Goal: Task Accomplishment & Management: Manage account settings

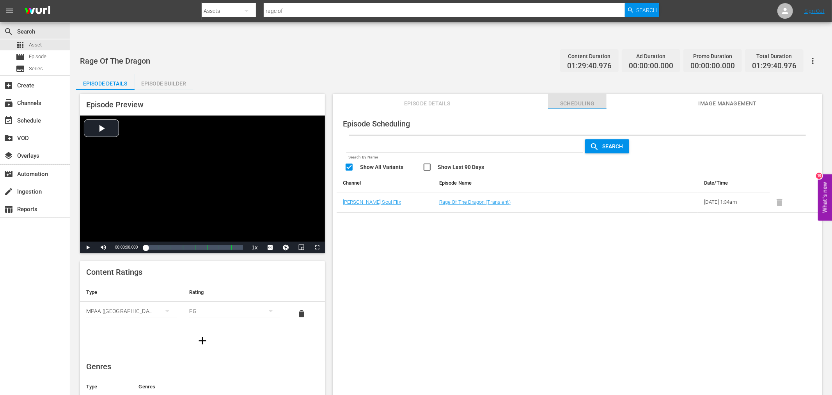
click at [582, 99] on span "Scheduling" at bounding box center [577, 104] width 59 height 10
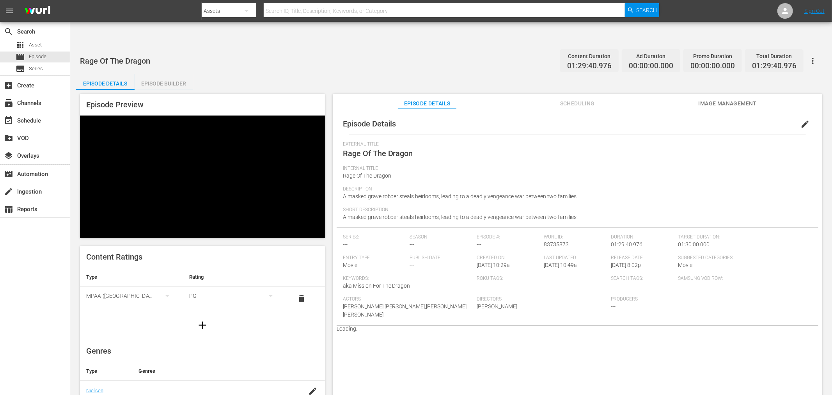
click at [580, 99] on span "Scheduling" at bounding box center [577, 104] width 59 height 10
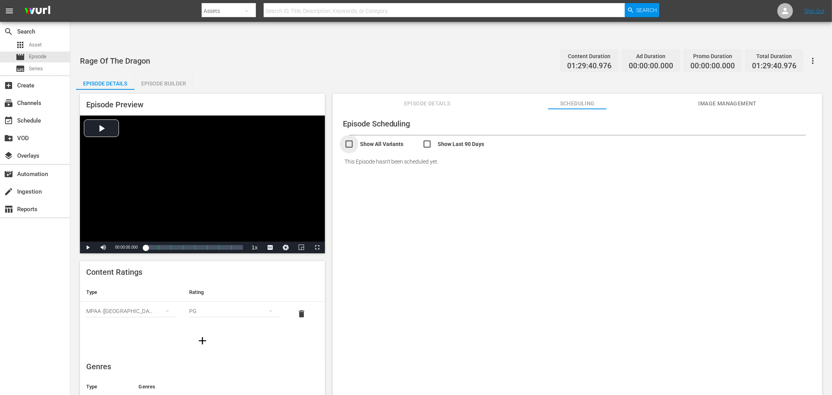
click at [352, 139] on input "checkbox" at bounding box center [384, 144] width 78 height 11
checkbox input "true"
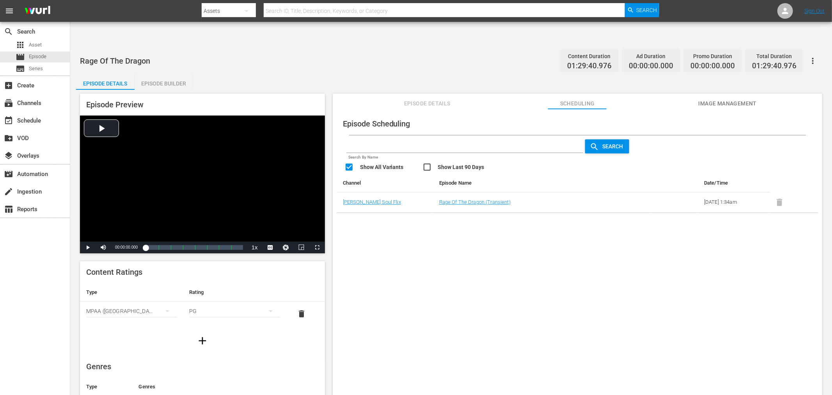
click at [586, 268] on div "Episode Scheduling Search By Name Search Show All Variants Show Last 90 Days Ch…" at bounding box center [578, 261] width 490 height 305
click at [775, 199] on span at bounding box center [779, 202] width 19 height 6
click at [782, 199] on span at bounding box center [779, 202] width 19 height 6
drag, startPoint x: 735, startPoint y: 241, endPoint x: 729, endPoint y: 217, distance: 25.4
click at [733, 238] on div "Episode Scheduling Search By Name Search Show All Variants Show Last 90 Days Ch…" at bounding box center [578, 261] width 490 height 305
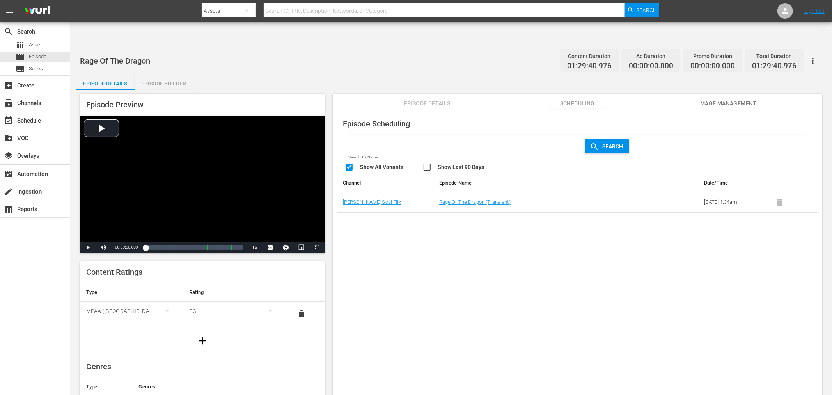
click at [713, 99] on span "Image Management" at bounding box center [728, 104] width 59 height 10
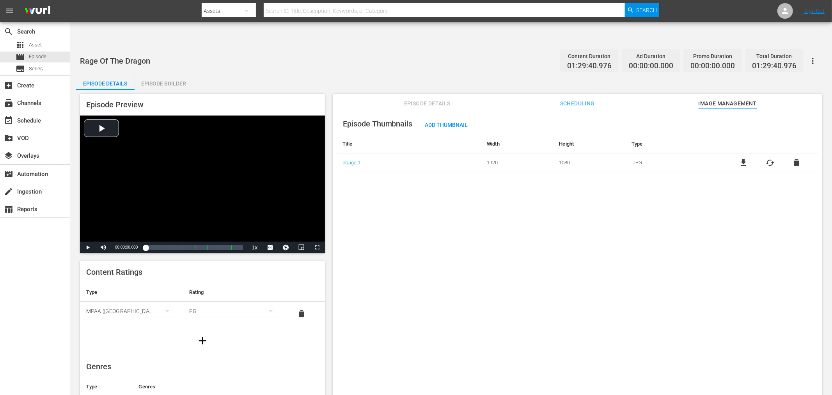
click at [661, 252] on div "Episode Thumbnails Add Thumbnail Title Width Height Type Image 1 1920 1080 .JPG…" at bounding box center [578, 261] width 490 height 305
click at [431, 99] on span "Episode Details" at bounding box center [427, 104] width 59 height 10
click at [404, 229] on div at bounding box center [578, 261] width 490 height 305
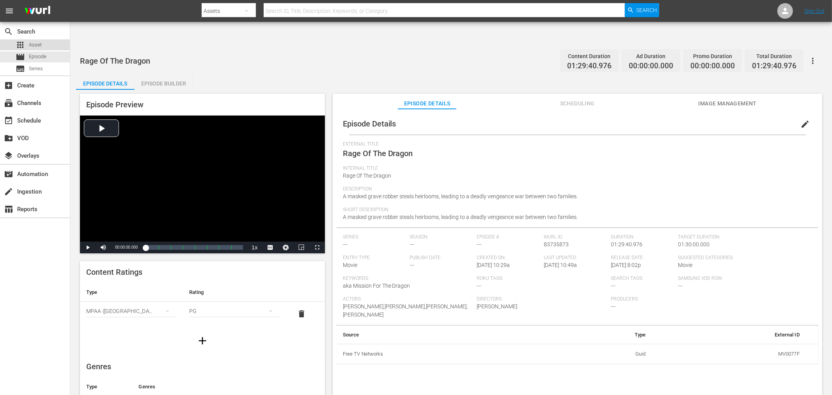
click at [33, 43] on span "Asset" at bounding box center [35, 45] width 13 height 8
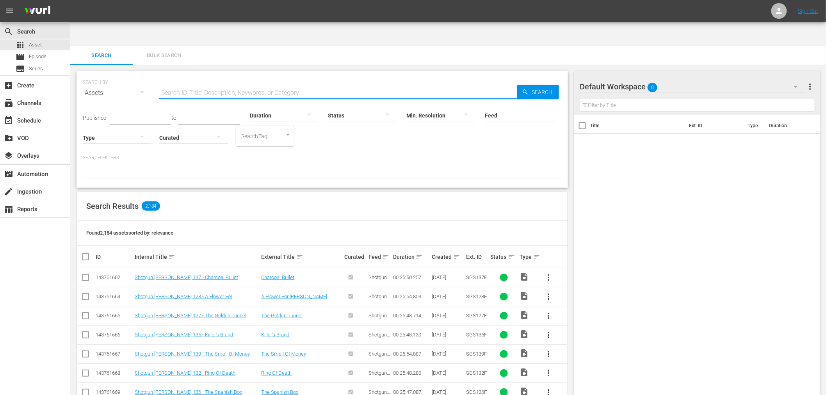
click at [250, 84] on input "text" at bounding box center [338, 93] width 358 height 19
type input "rage of the dragon"
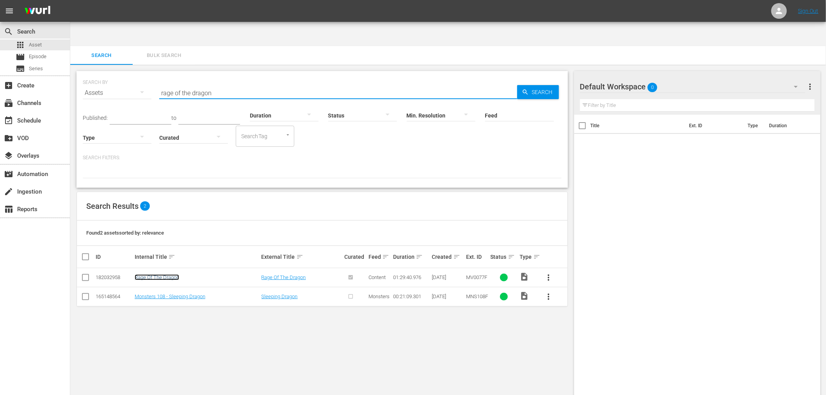
click at [149, 274] on link "Rage Of The Dragon" at bounding box center [157, 277] width 44 height 6
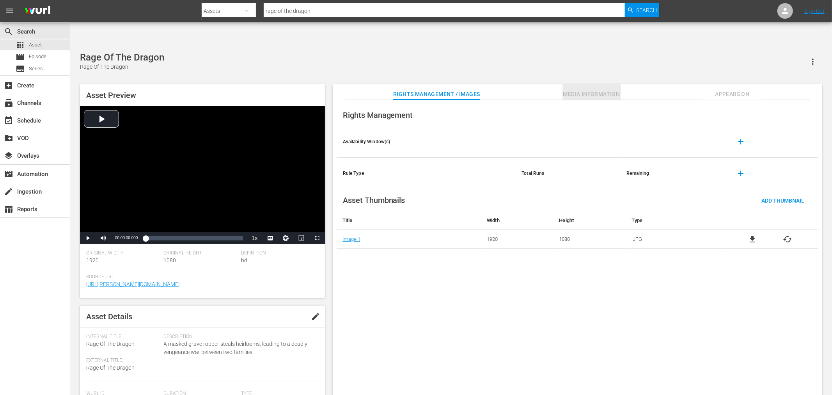
click at [604, 89] on span "Media Information" at bounding box center [592, 94] width 59 height 10
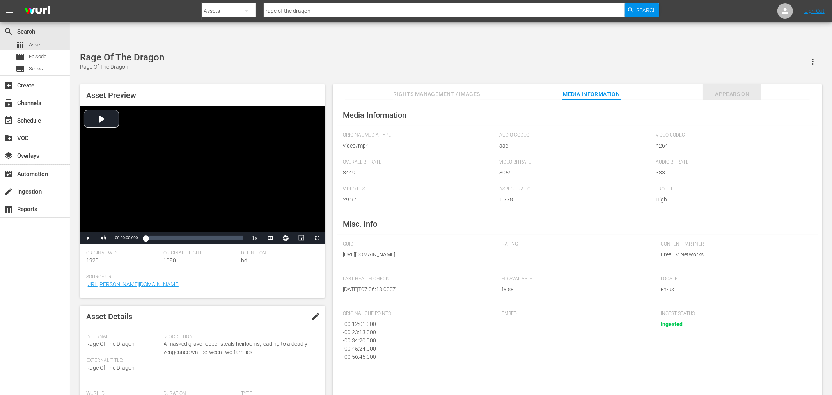
click at [728, 89] on span "Appears On" at bounding box center [732, 94] width 59 height 10
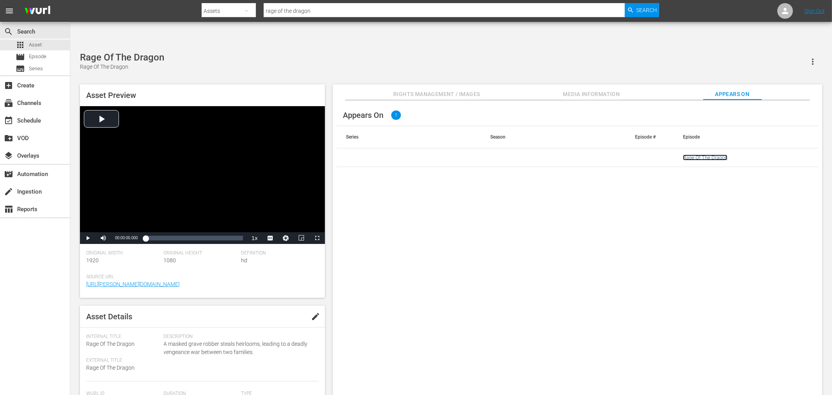
click at [715, 155] on link "Rage Of The Dragon" at bounding box center [705, 158] width 44 height 6
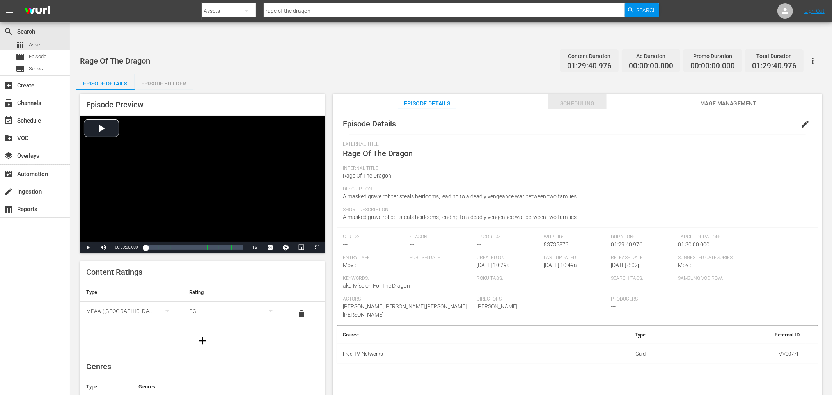
click at [569, 94] on button "Scheduling" at bounding box center [577, 102] width 59 height 16
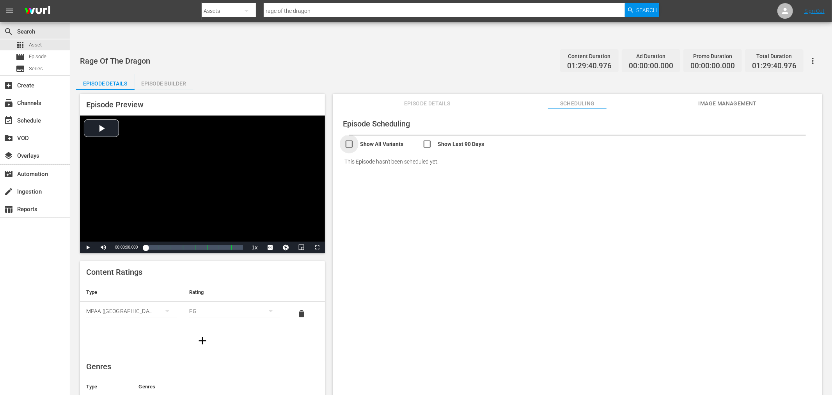
click at [393, 139] on input "checkbox" at bounding box center [384, 144] width 78 height 11
checkbox input "true"
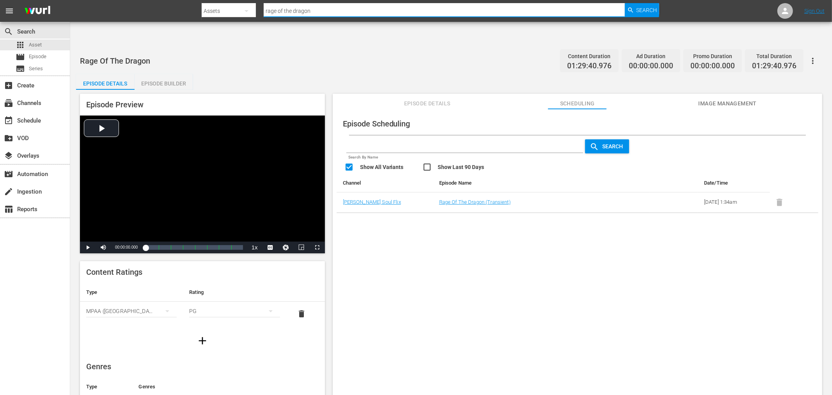
click at [319, 11] on input "rage of the dragon" at bounding box center [444, 11] width 361 height 19
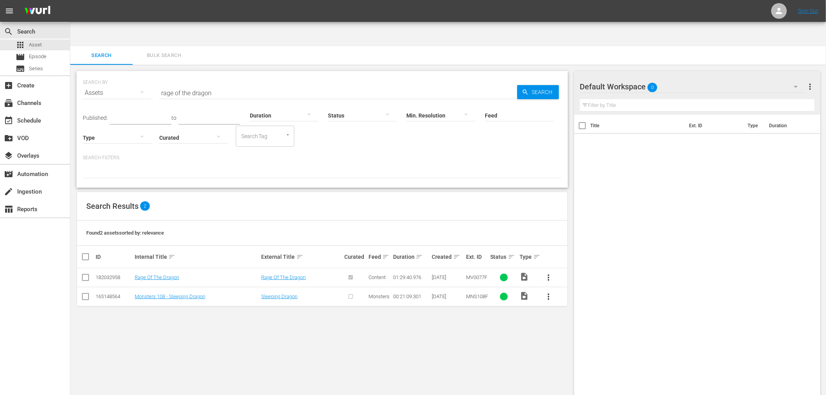
click at [548, 273] on span "more_vert" at bounding box center [548, 277] width 9 height 9
click at [420, 332] on div "SEARCH BY Search By Assets Search ID, Title, Description, Keywords, or Category…" at bounding box center [322, 242] width 504 height 355
click at [81, 274] on input "checkbox" at bounding box center [85, 278] width 9 height 9
checkbox input "true"
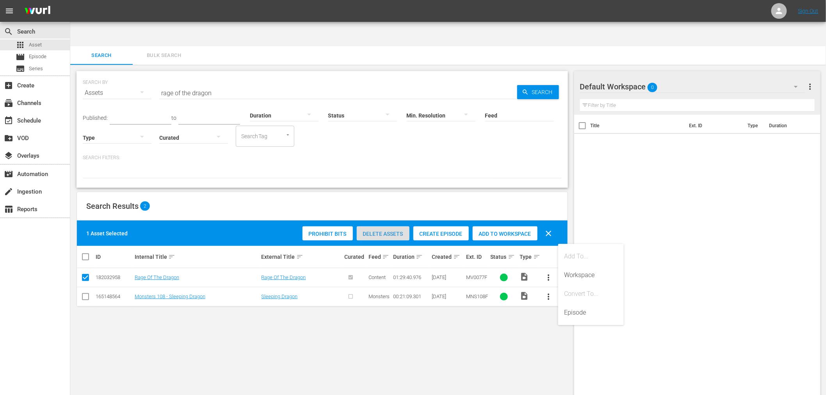
click at [380, 231] on span "Delete Assets" at bounding box center [383, 234] width 53 height 6
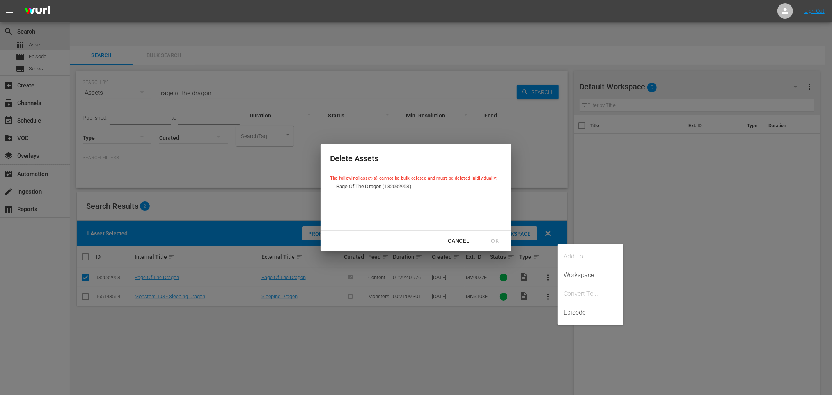
click at [461, 240] on div "Cancel" at bounding box center [459, 241] width 34 height 10
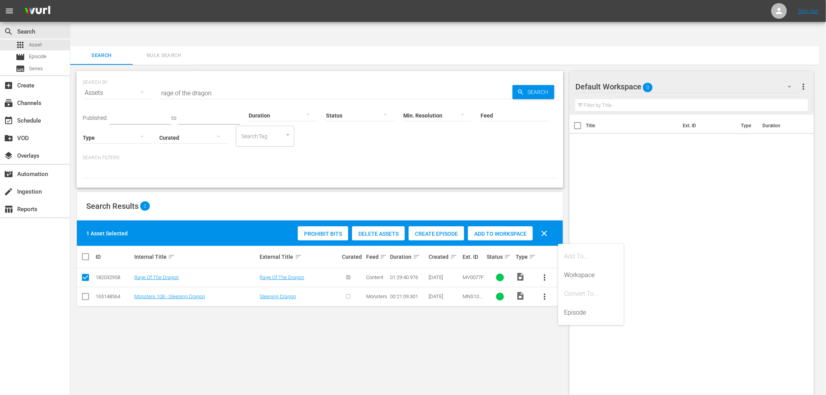
click at [525, 341] on div "SEARCH BY Search By Assets Search ID, Title, Description, Keywords, or Category…" at bounding box center [319, 242] width 499 height 355
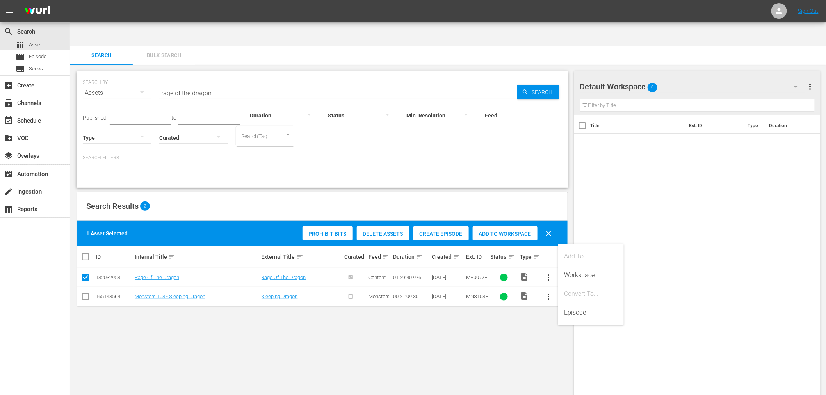
click at [701, 313] on div "Title Ext. ID Type Duration" at bounding box center [697, 263] width 247 height 296
click at [436, 374] on div "SEARCH BY Search By Assets Search ID, Title, Description, Keywords, or Category…" at bounding box center [322, 242] width 504 height 355
click at [466, 352] on div "SEARCH BY Search By Assets Search ID, Title, Description, Keywords, or Category…" at bounding box center [322, 242] width 504 height 355
click at [151, 274] on link "Rage Of The Dragon" at bounding box center [157, 277] width 44 height 6
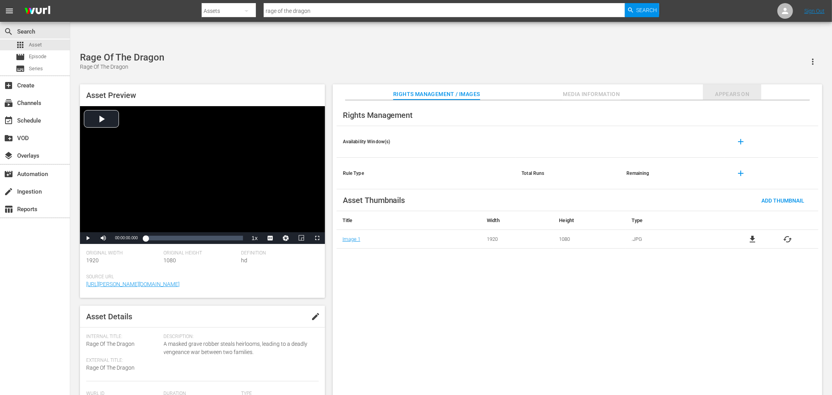
click at [747, 89] on span "Appears On" at bounding box center [732, 94] width 59 height 10
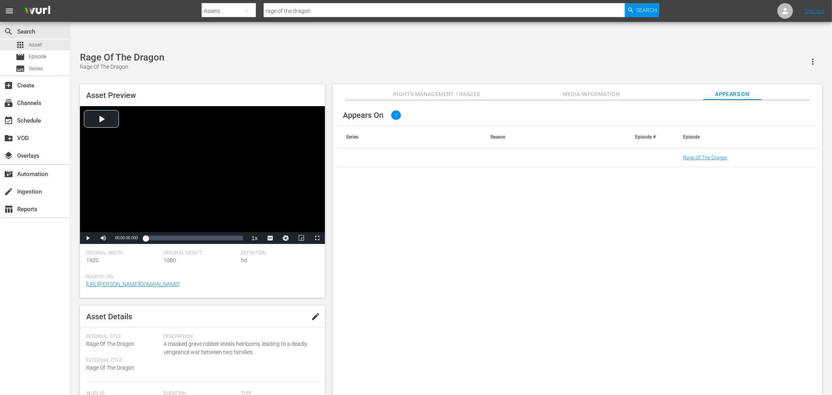
click at [540, 284] on div "Appears On 1 Series Season Episode # Episode Rage Of The Dragon" at bounding box center [578, 254] width 490 height 308
click at [810, 57] on icon "button" at bounding box center [813, 61] width 9 height 9
click at [782, 64] on div "DELETE" at bounding box center [789, 65] width 53 height 19
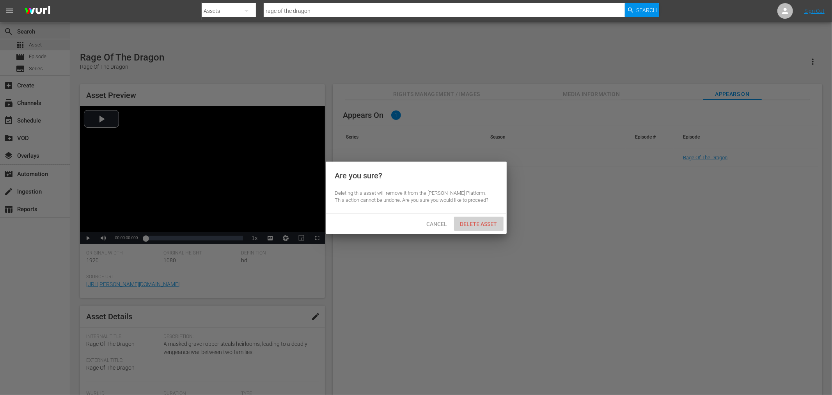
click at [483, 228] on div "Delete Asset" at bounding box center [479, 224] width 50 height 14
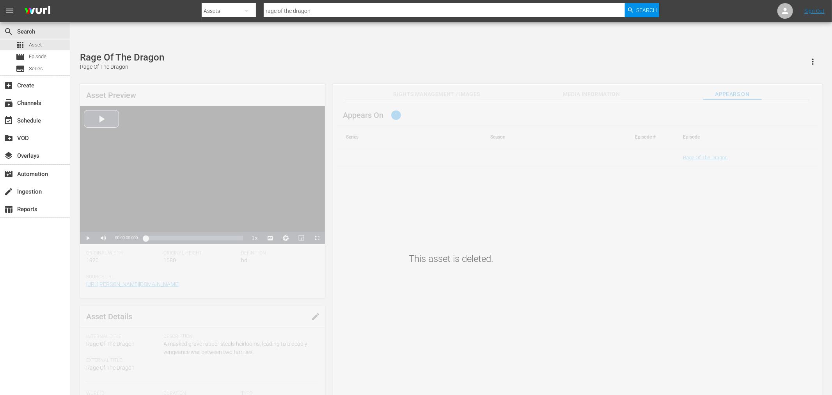
drag, startPoint x: 498, startPoint y: 308, endPoint x: 498, endPoint y: 300, distance: 7.8
click at [498, 304] on div "This asset is deleted." at bounding box center [451, 247] width 762 height 324
click at [319, 19] on div at bounding box center [431, 18] width 458 height 3
click at [319, 12] on input "rage of the dragon" at bounding box center [444, 11] width 361 height 19
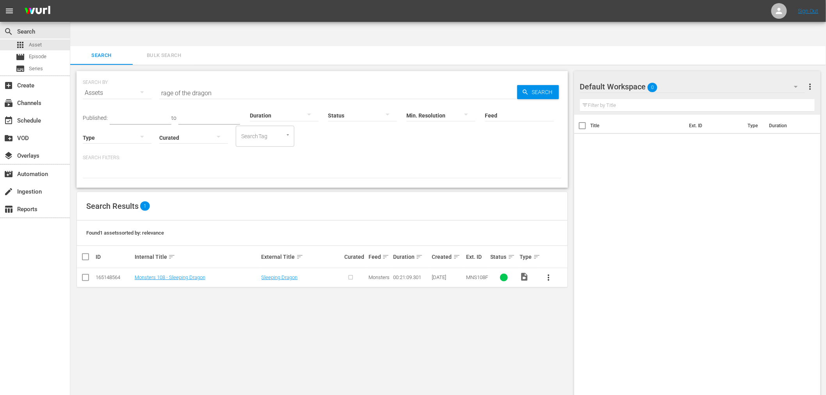
click at [212, 297] on div "SEARCH BY Search By Assets Search ID, Title, Description, Keywords, or Category…" at bounding box center [322, 242] width 504 height 355
click at [382, 267] on div "SEARCH BY Search By Assets Search ID, Title, Description, Keywords, or Category…" at bounding box center [322, 242] width 504 height 355
